Goal: Task Accomplishment & Management: Use online tool/utility

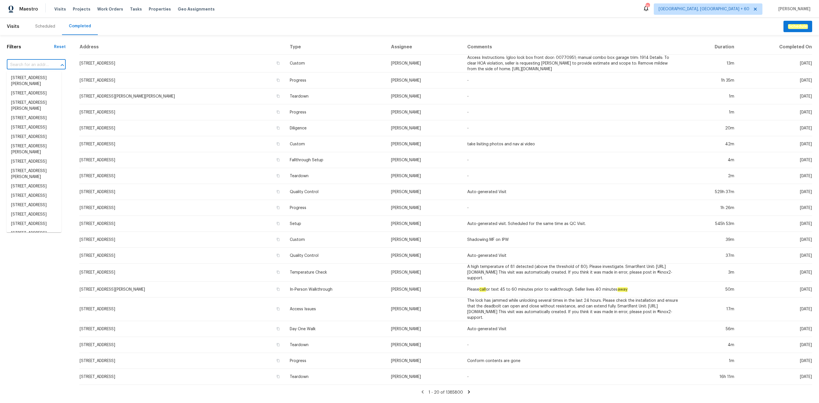
click at [26, 67] on input "text" at bounding box center [28, 65] width 43 height 9
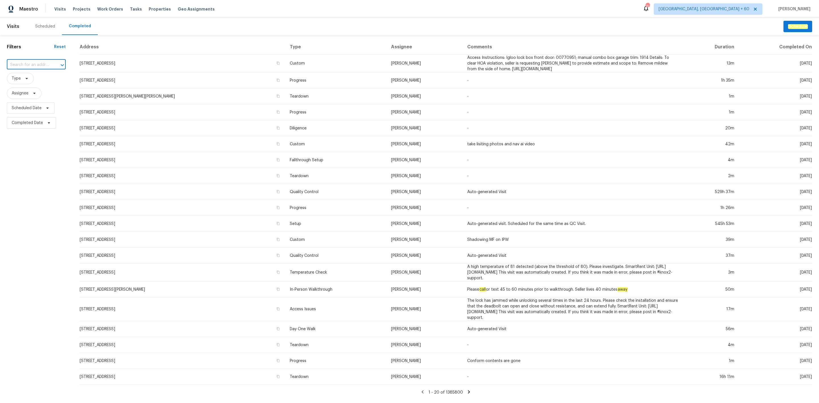
paste input "[STREET_ADDRESS]"
type input "85 Dance Boul"
click at [31, 82] on li "[STREET_ADDRESS]" at bounding box center [34, 77] width 55 height 9
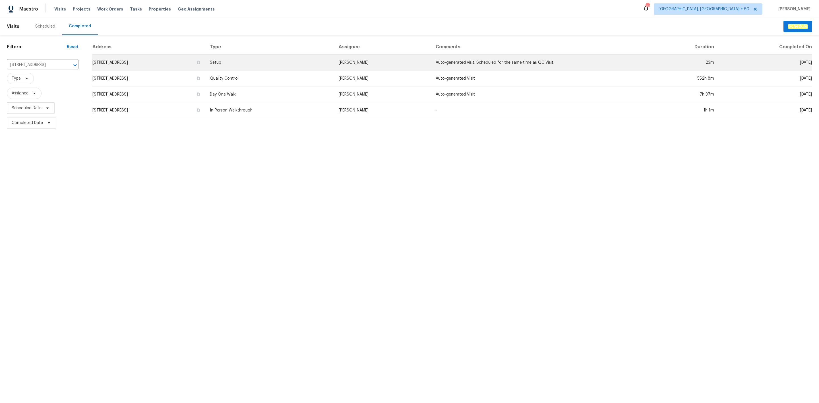
click at [169, 69] on td "[STREET_ADDRESS]" at bounding box center [148, 63] width 113 height 16
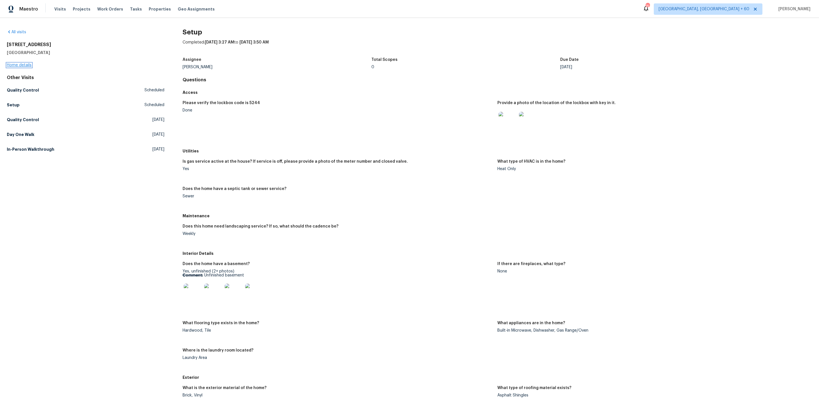
click at [22, 63] on link "Home details" at bounding box center [19, 65] width 25 height 4
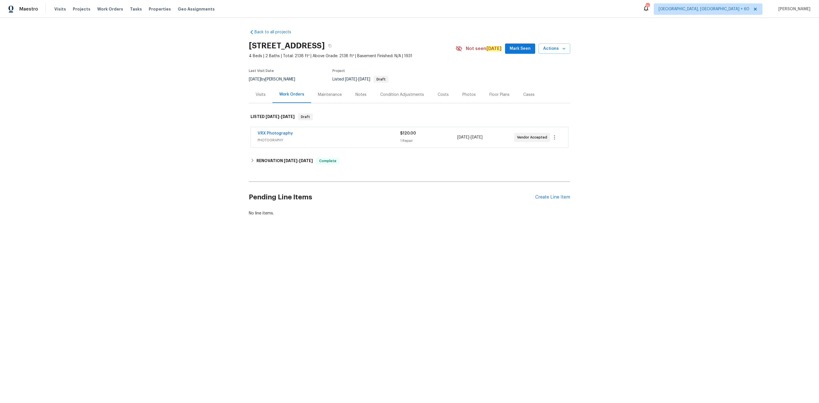
click at [464, 95] on div "Photos" at bounding box center [468, 95] width 13 height 6
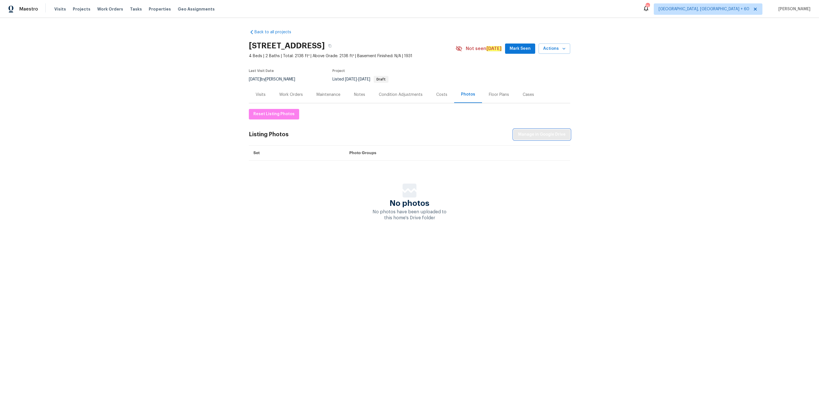
click at [529, 138] on span "Manage in Google Drive" at bounding box center [541, 134] width 47 height 7
